Goal: Task Accomplishment & Management: Use online tool/utility

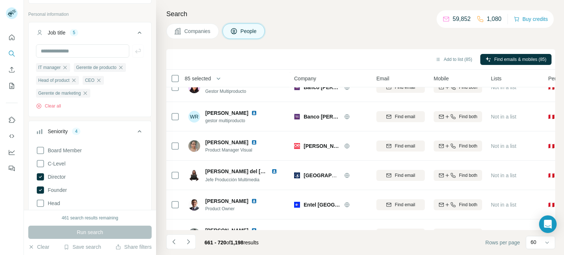
scroll to position [1623, 0]
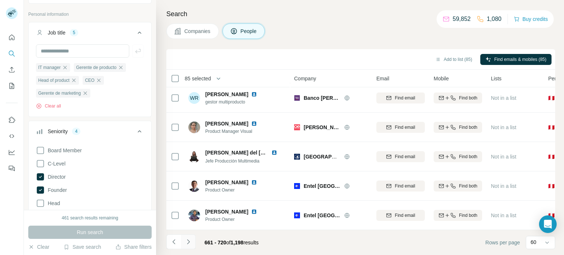
click at [187, 241] on icon "Navigate to next page" at bounding box center [188, 241] width 7 height 7
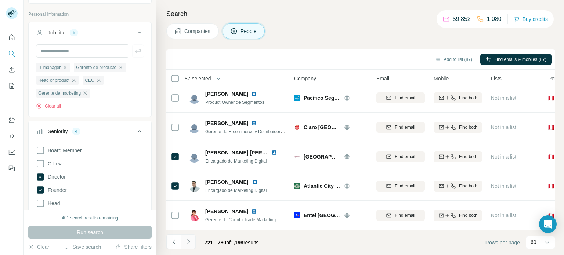
click at [187, 242] on icon "Navigate to next page" at bounding box center [188, 241] width 7 height 7
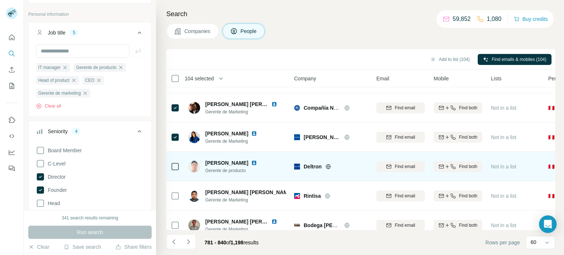
scroll to position [955, 0]
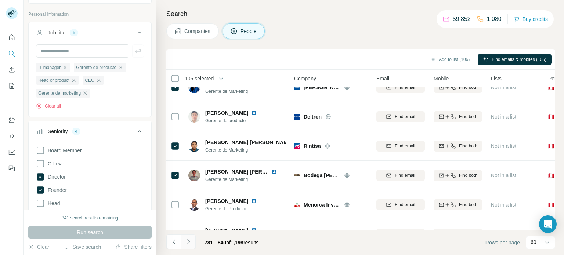
click at [187, 242] on icon "Navigate to next page" at bounding box center [188, 241] width 7 height 7
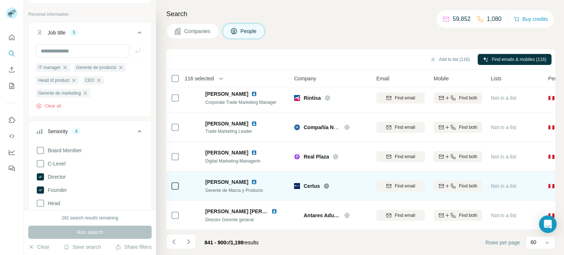
scroll to position [1623, 0]
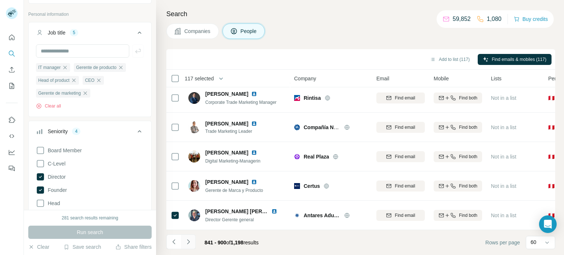
click at [187, 243] on icon "Navigate to next page" at bounding box center [188, 241] width 7 height 7
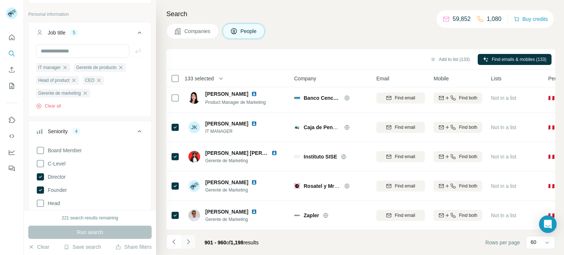
click at [187, 242] on icon "Navigate to next page" at bounding box center [188, 241] width 7 height 7
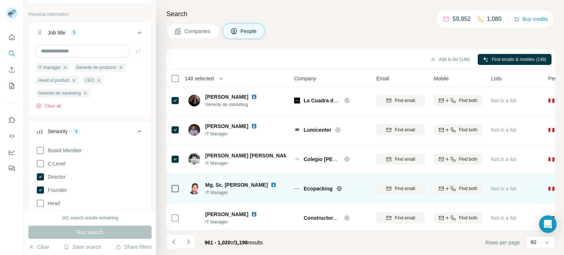
scroll to position [514, 0]
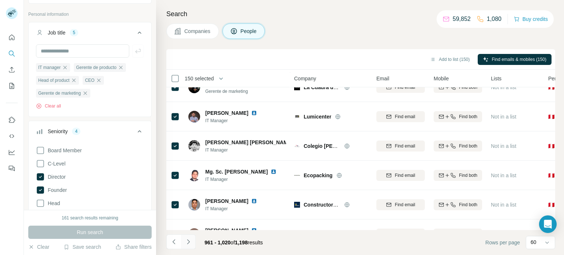
click at [188, 244] on icon "Navigate to next page" at bounding box center [188, 241] width 7 height 7
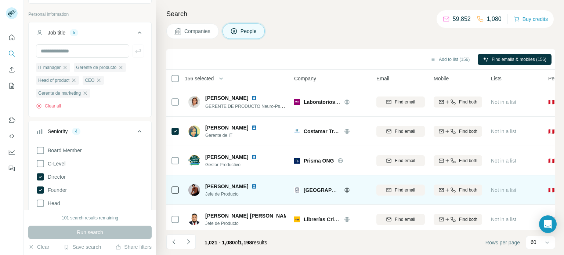
scroll to position [1623, 0]
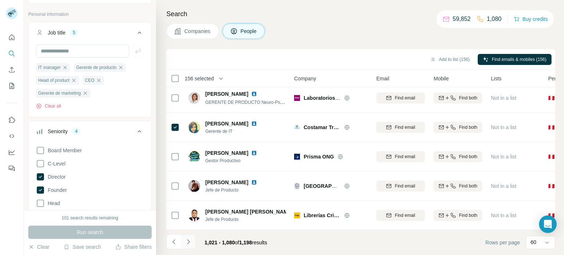
click at [190, 242] on icon "Navigate to next page" at bounding box center [188, 241] width 7 height 7
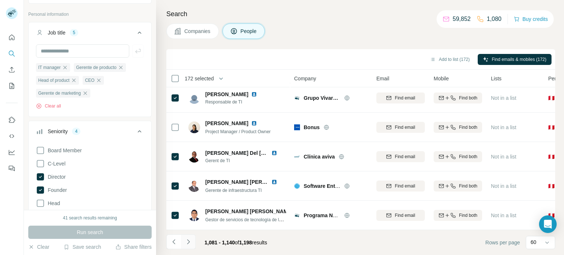
click at [188, 241] on icon "Navigate to next page" at bounding box center [188, 241] width 3 height 5
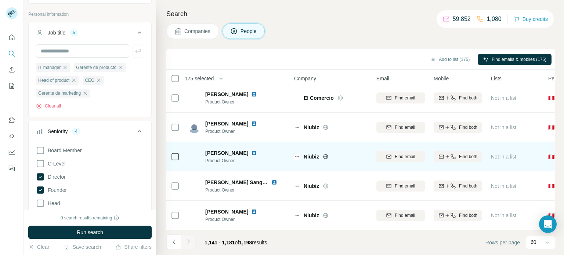
scroll to position [1065, 0]
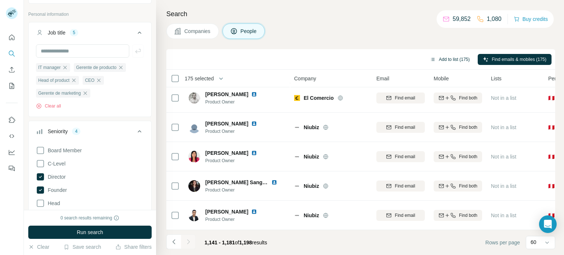
click at [448, 59] on button "Add to list (175)" at bounding box center [450, 59] width 50 height 11
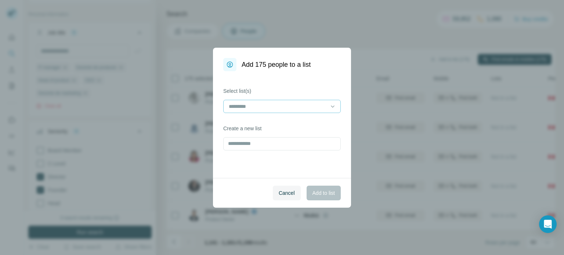
click at [282, 107] on input at bounding box center [277, 106] width 99 height 8
click at [281, 107] on input at bounding box center [277, 106] width 99 height 8
click at [307, 104] on input at bounding box center [277, 106] width 99 height 8
click at [331, 107] on icon at bounding box center [332, 106] width 7 height 7
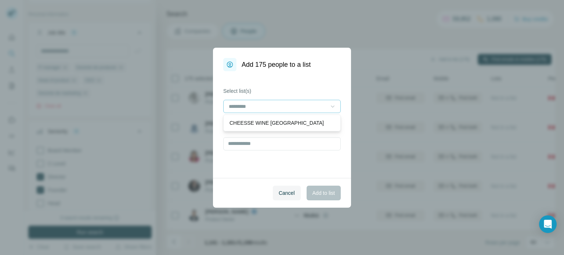
click at [334, 106] on icon at bounding box center [333, 106] width 4 height 2
click at [338, 86] on div "Select list(s) Create a new list" at bounding box center [282, 124] width 138 height 107
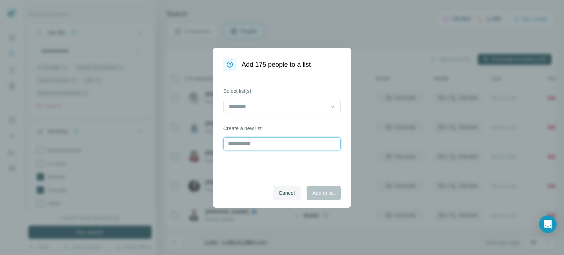
click at [249, 145] on input "text" at bounding box center [282, 143] width 118 height 13
click at [250, 144] on input "text" at bounding box center [282, 143] width 118 height 13
type input "**********"
click at [326, 196] on span "Add to list" at bounding box center [324, 193] width 22 height 7
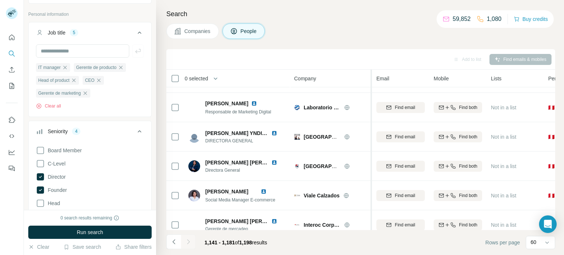
scroll to position [698, 0]
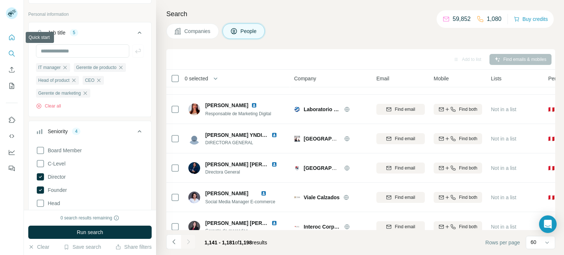
click at [11, 39] on icon "Quick start" at bounding box center [12, 38] width 6 height 6
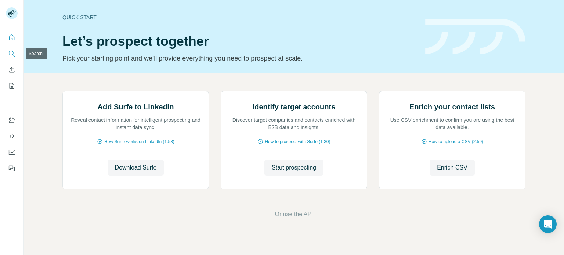
click at [13, 54] on icon "Search" at bounding box center [11, 53] width 7 height 7
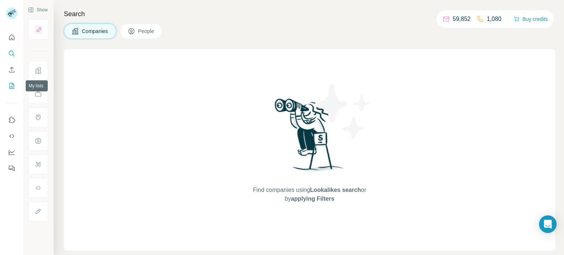
click at [12, 85] on icon "My lists" at bounding box center [13, 85] width 4 height 5
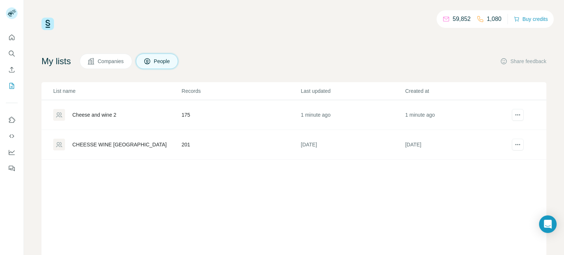
click at [106, 147] on div "CHEESSE WINE [GEOGRAPHIC_DATA]" at bounding box center [119, 144] width 94 height 7
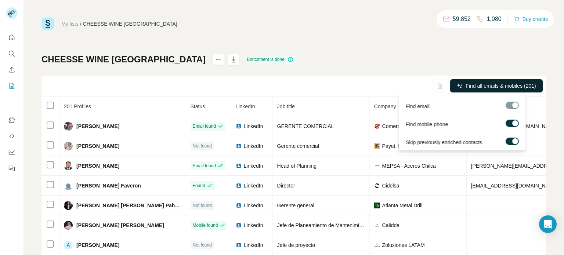
click at [491, 86] on span "Find all emails & mobiles (201)" at bounding box center [501, 85] width 70 height 7
click at [488, 88] on span "Find all emails & mobiles (201)" at bounding box center [501, 85] width 70 height 7
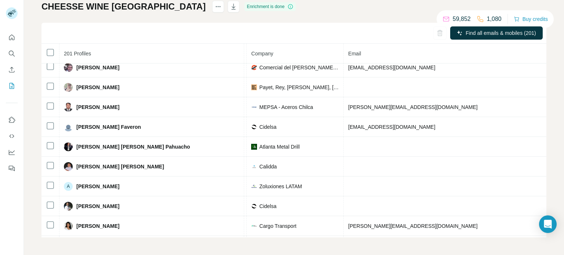
scroll to position [0, 181]
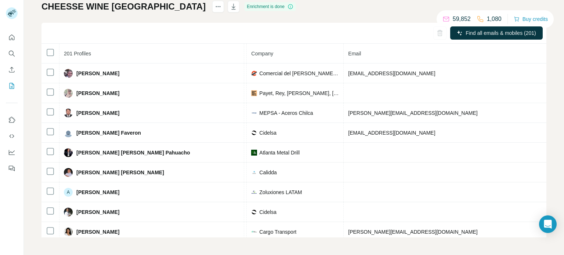
click at [387, 26] on div "Find all emails & mobiles (201)" at bounding box center [294, 33] width 505 height 21
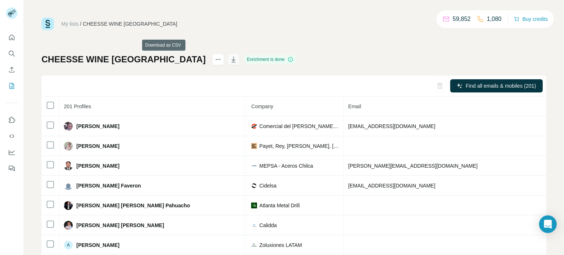
click at [230, 60] on icon "button" at bounding box center [233, 59] width 7 height 7
